Goal: Find specific page/section: Find specific page/section

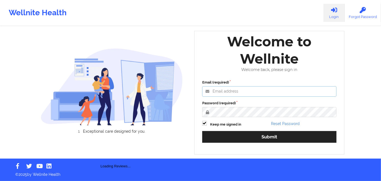
type input "[PERSON_NAME][EMAIL_ADDRESS][DOMAIN_NAME]"
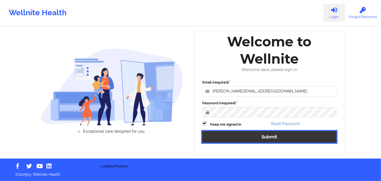
click at [235, 136] on button "Submit" at bounding box center [269, 137] width 134 height 12
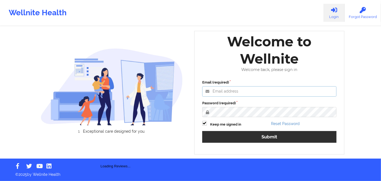
type input "[PERSON_NAME][EMAIL_ADDRESS][DOMAIN_NAME]"
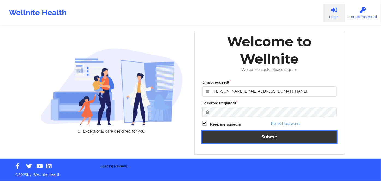
drag, startPoint x: 221, startPoint y: 139, endPoint x: 241, endPoint y: 21, distance: 119.8
click at [222, 139] on button "Submit" at bounding box center [269, 137] width 134 height 12
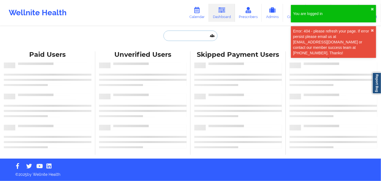
click at [188, 37] on input "text" at bounding box center [191, 36] width 54 height 10
paste input "Corinne Crosby"
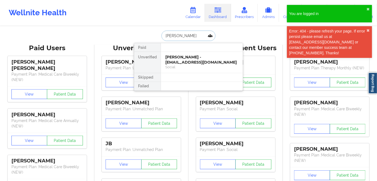
type input "Corinne Crosby"
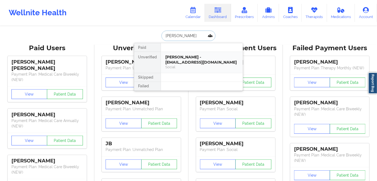
click at [188, 64] on div "Corinne Crosby - xcorinnexjcx@yahoo.com" at bounding box center [201, 60] width 73 height 10
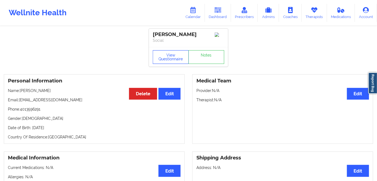
click at [180, 58] on button "View Questionnaire" at bounding box center [171, 57] width 36 height 14
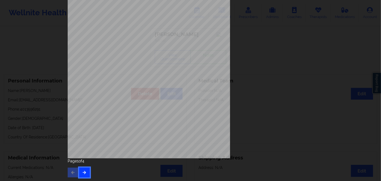
click at [85, 172] on icon "button" at bounding box center [84, 172] width 5 height 3
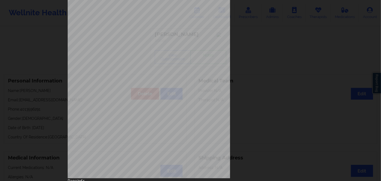
scroll to position [79, 0]
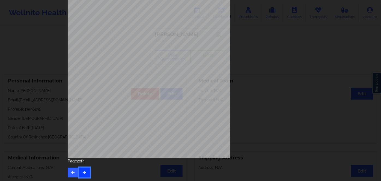
click at [84, 172] on icon "button" at bounding box center [84, 172] width 5 height 3
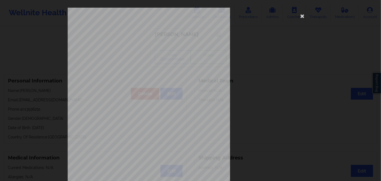
click at [129, 42] on span "A8G589W24224" at bounding box center [133, 42] width 18 height 2
copy span "A8G589W24224"
click at [302, 16] on icon at bounding box center [302, 15] width 9 height 9
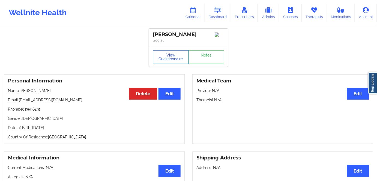
click at [172, 63] on button "View Questionnaire" at bounding box center [171, 57] width 36 height 14
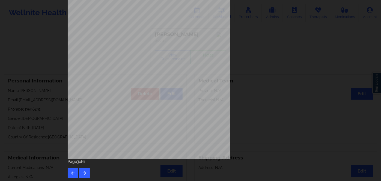
scroll to position [79, 0]
click at [71, 168] on button "button" at bounding box center [73, 173] width 11 height 10
click at [84, 171] on icon "button" at bounding box center [84, 172] width 5 height 3
click at [84, 169] on button "button" at bounding box center [84, 173] width 11 height 10
click at [82, 171] on icon "button" at bounding box center [84, 172] width 5 height 3
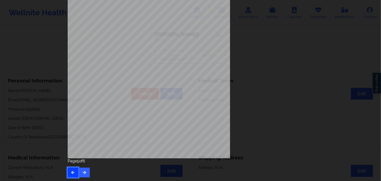
click at [70, 170] on button "button" at bounding box center [73, 173] width 11 height 10
drag, startPoint x: 84, startPoint y: 173, endPoint x: 85, endPoint y: 168, distance: 4.9
click at [84, 172] on icon "button" at bounding box center [84, 172] width 5 height 3
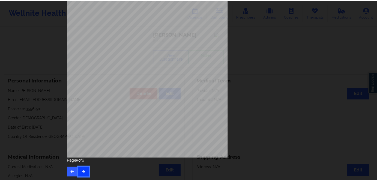
scroll to position [0, 0]
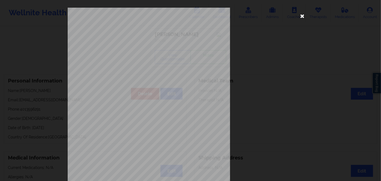
click at [300, 14] on icon at bounding box center [302, 15] width 9 height 9
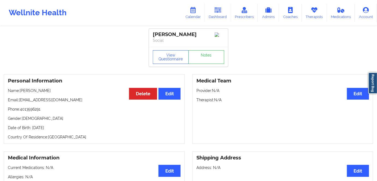
click at [89, 105] on div "Personal Information Edit Delete Name: Corinne Crosby Email: xcorinnexjcx@yahoo…" at bounding box center [94, 109] width 181 height 70
click at [57, 129] on p "Date of Birth: 17th of June 1993" at bounding box center [94, 127] width 173 height 5
copy p "1993"
click at [216, 13] on link "Dashboard" at bounding box center [218, 13] width 26 height 18
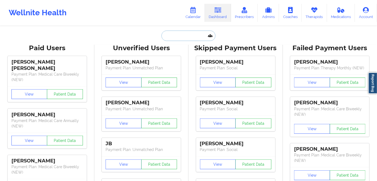
click at [187, 36] on input "text" at bounding box center [189, 36] width 54 height 10
paste input "xcorinnexjcx@yahoo.com"
type input "xcorinnexjcx@yahoo.com"
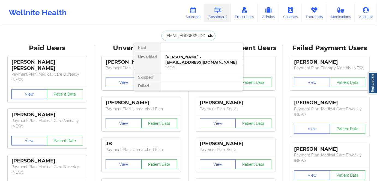
scroll to position [0, 1]
click at [197, 61] on div "Corinne Crosby - xcorinnexjcx@yahoo.com" at bounding box center [201, 60] width 73 height 10
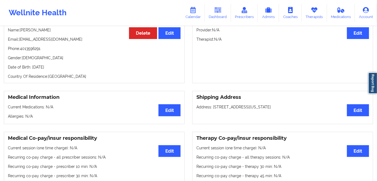
scroll to position [25, 0]
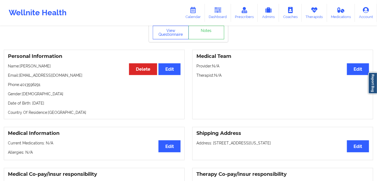
click at [167, 36] on button "View Questionnaire" at bounding box center [171, 33] width 36 height 14
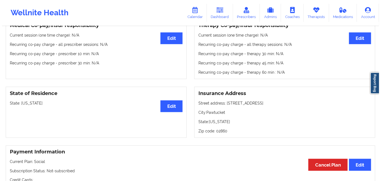
scroll to position [174, 0]
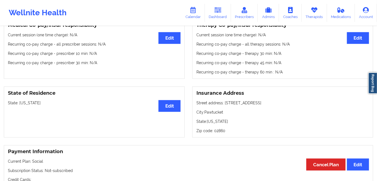
drag, startPoint x: 46, startPoint y: 101, endPoint x: 20, endPoint y: 100, distance: 26.0
click at [20, 100] on div "State of Residence Edit State: Rhode Island" at bounding box center [94, 112] width 181 height 51
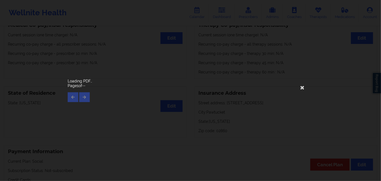
copy p "Rhode Island"
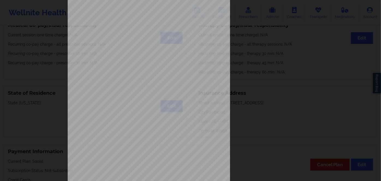
scroll to position [79, 0]
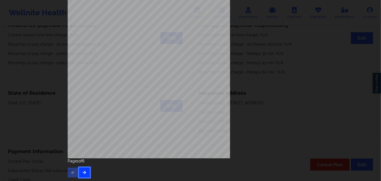
drag, startPoint x: 81, startPoint y: 168, endPoint x: 84, endPoint y: 168, distance: 3.8
click at [81, 168] on button "button" at bounding box center [84, 173] width 11 height 10
drag, startPoint x: 84, startPoint y: 173, endPoint x: 85, endPoint y: 171, distance: 2.8
click at [84, 173] on icon "button" at bounding box center [84, 172] width 5 height 3
click at [83, 170] on button "button" at bounding box center [84, 173] width 11 height 10
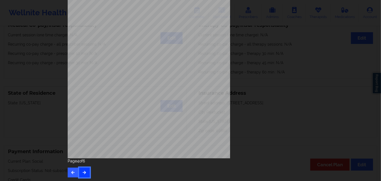
click at [82, 171] on icon "button" at bounding box center [84, 172] width 5 height 3
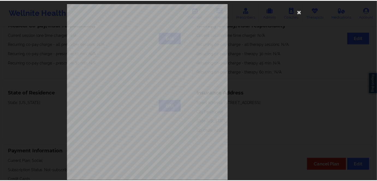
scroll to position [0, 0]
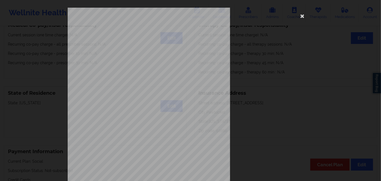
click at [134, 33] on span "A8G589W24224" at bounding box center [133, 34] width 18 height 2
copy span "A8G589W24224"
click at [299, 17] on icon at bounding box center [302, 15] width 9 height 9
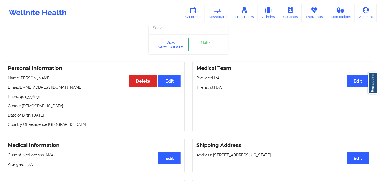
scroll to position [25, 0]
